Goal: Check status: Check status

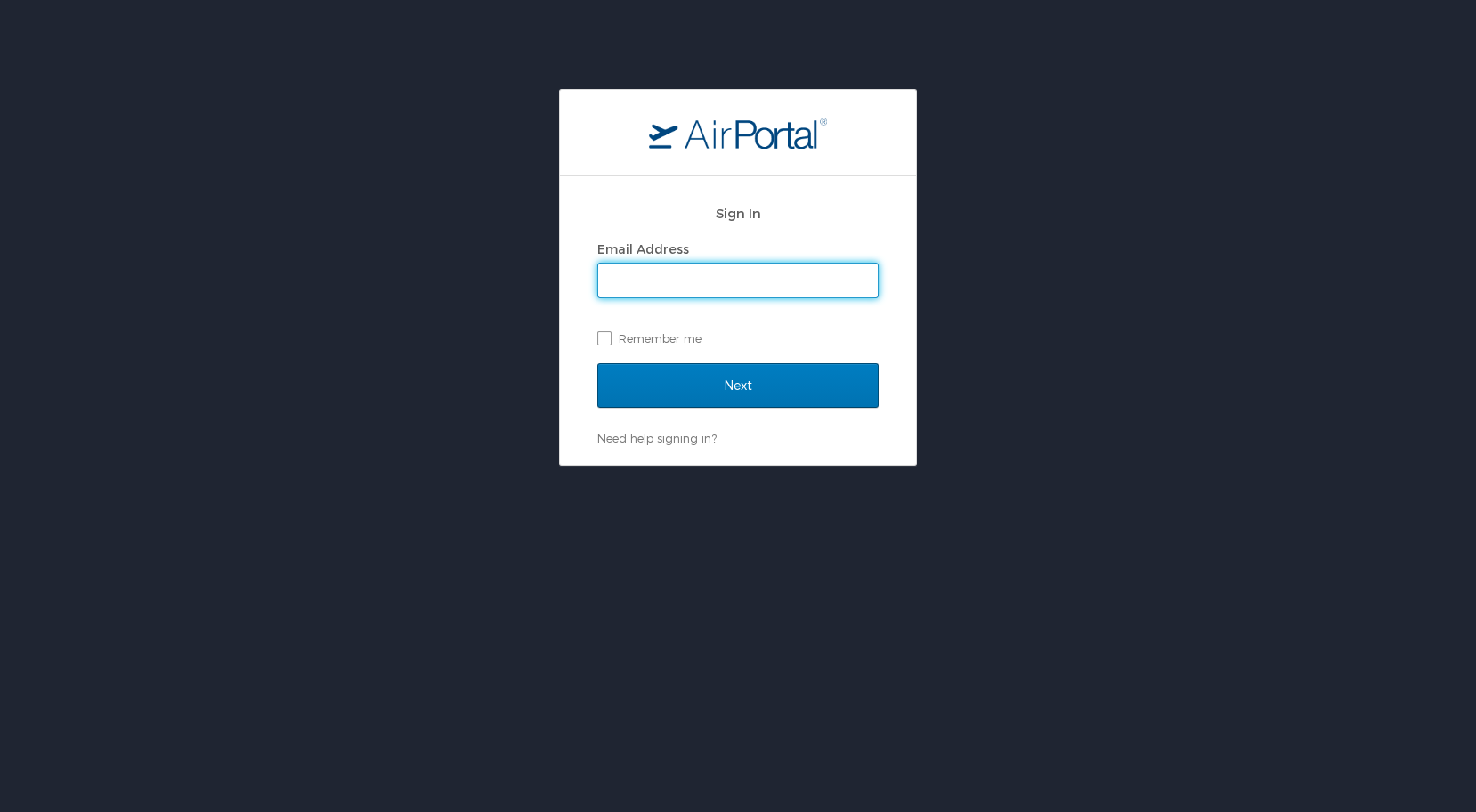
type input "[EMAIL_ADDRESS][DOMAIN_NAME]"
click at [738, 384] on input "Next" at bounding box center [738, 385] width 281 height 44
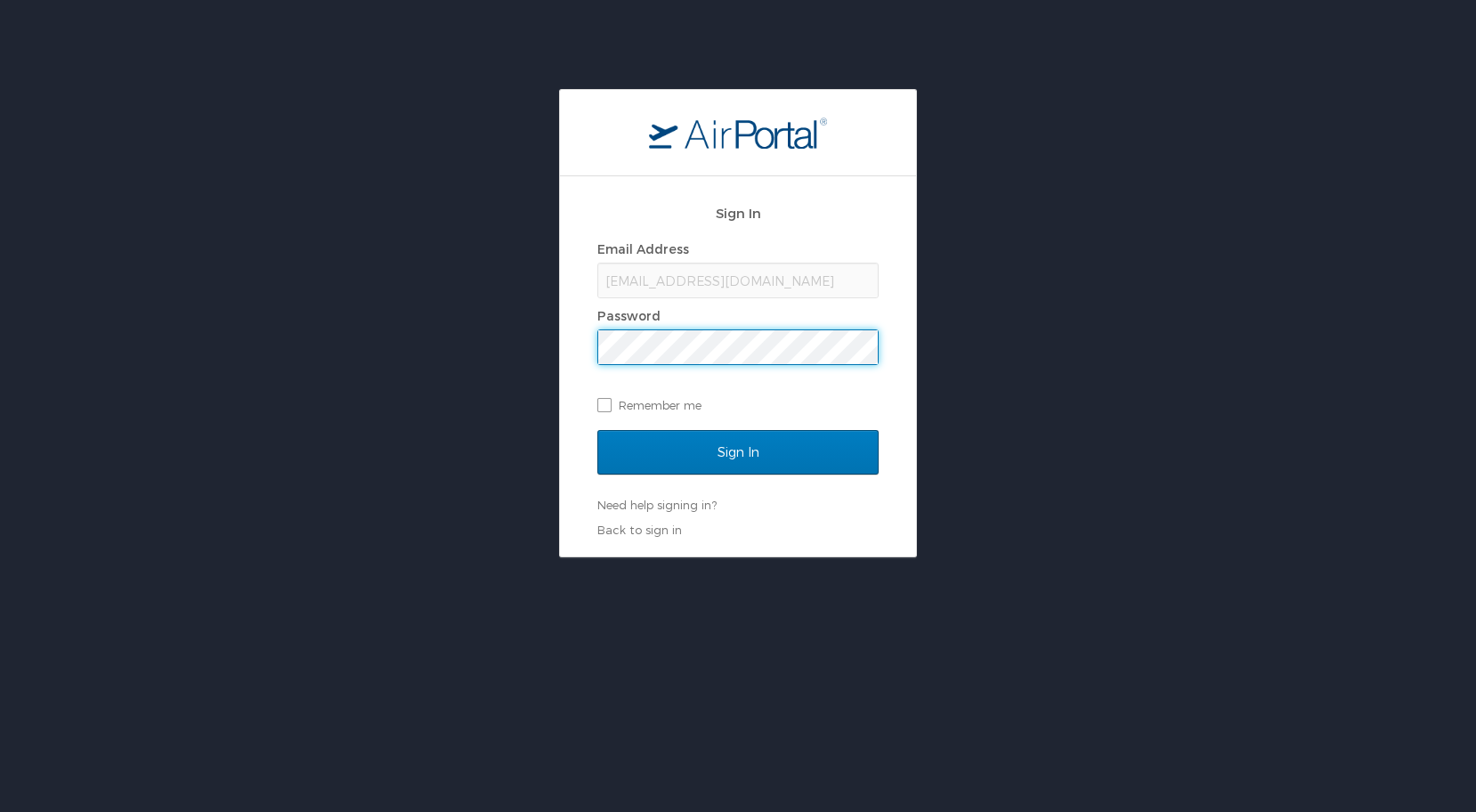
click at [738, 451] on input "Sign In" at bounding box center [738, 451] width 281 height 44
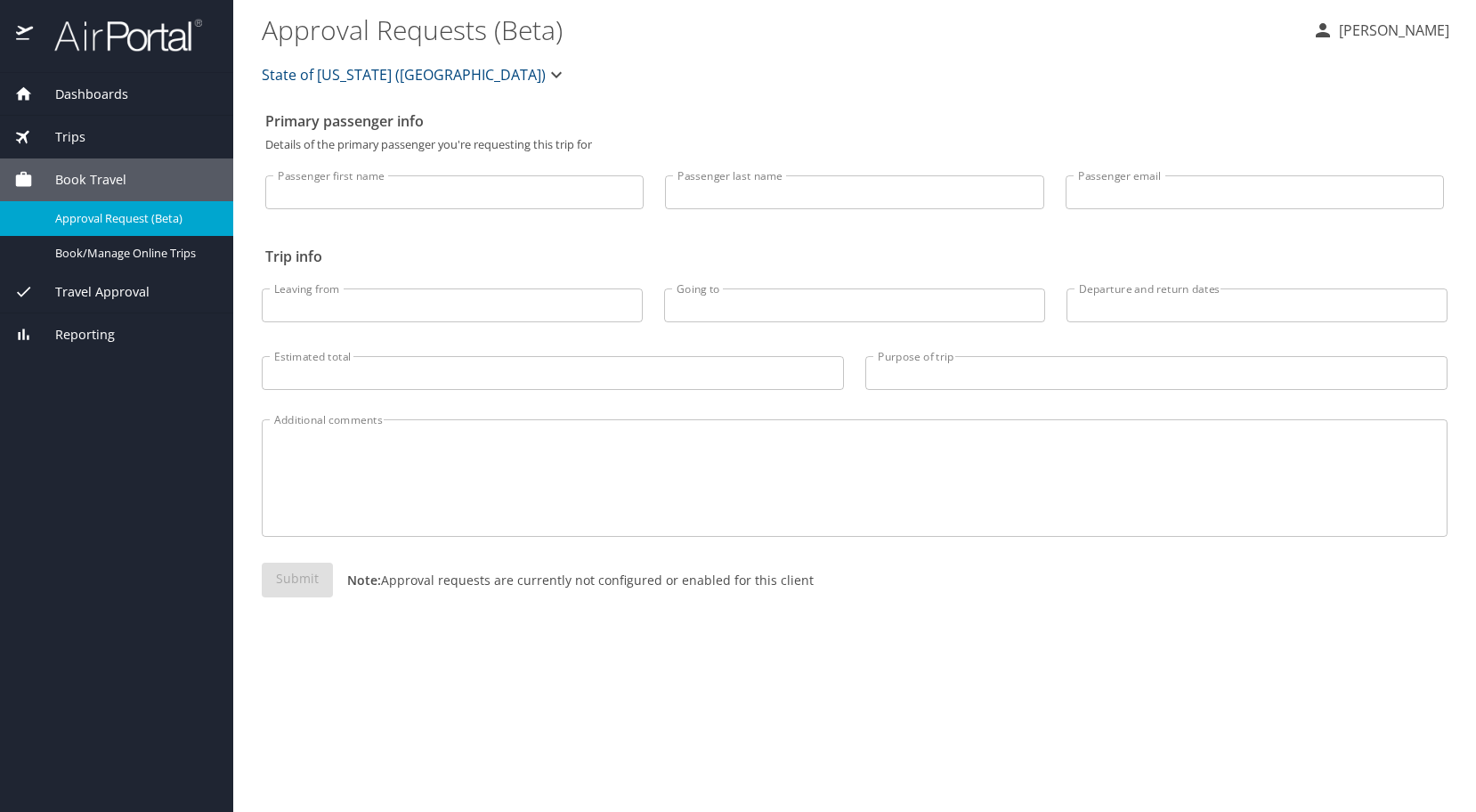
click at [98, 145] on div "Trips" at bounding box center [117, 137] width 205 height 20
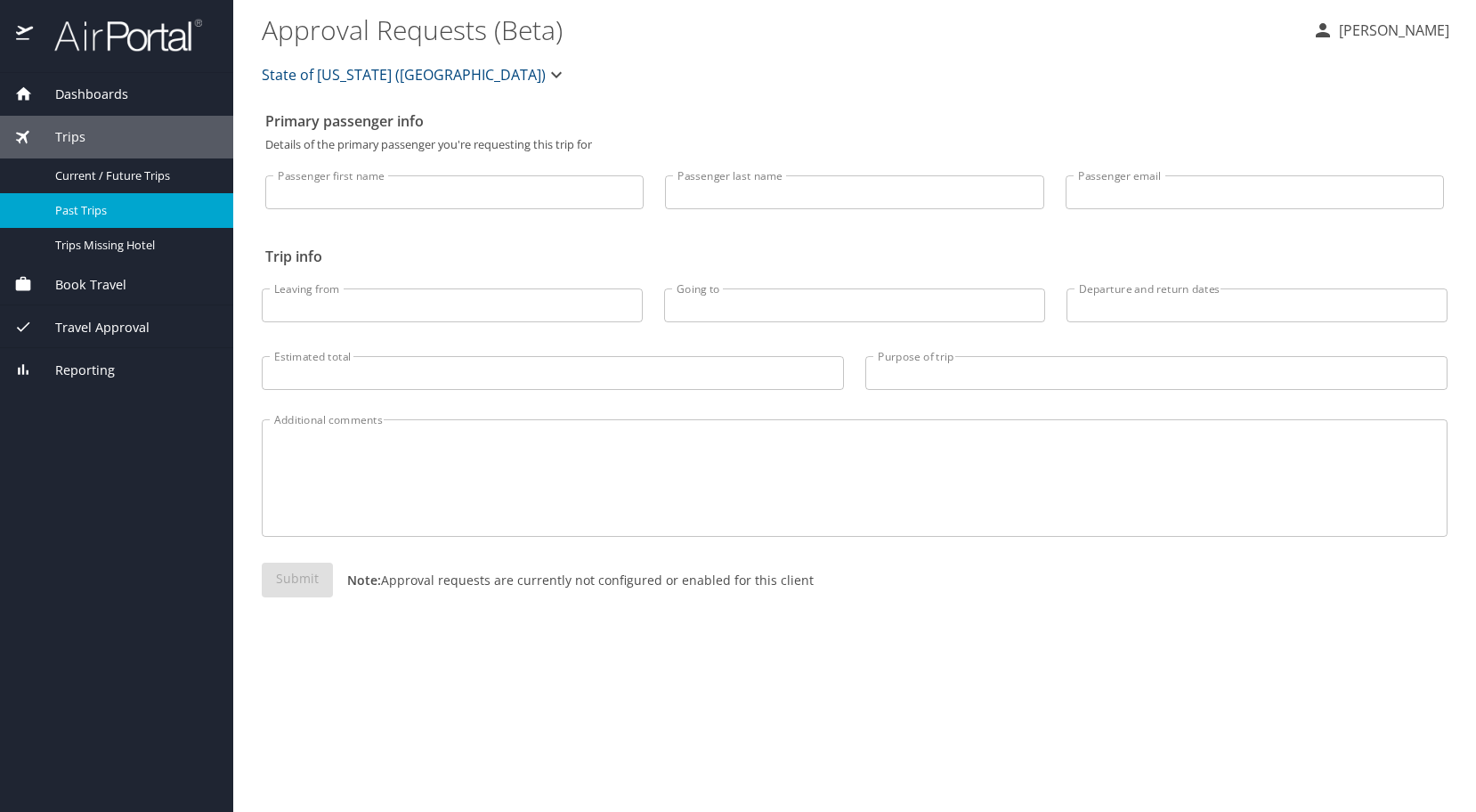
click at [100, 204] on span "Past Trips" at bounding box center [133, 210] width 157 height 17
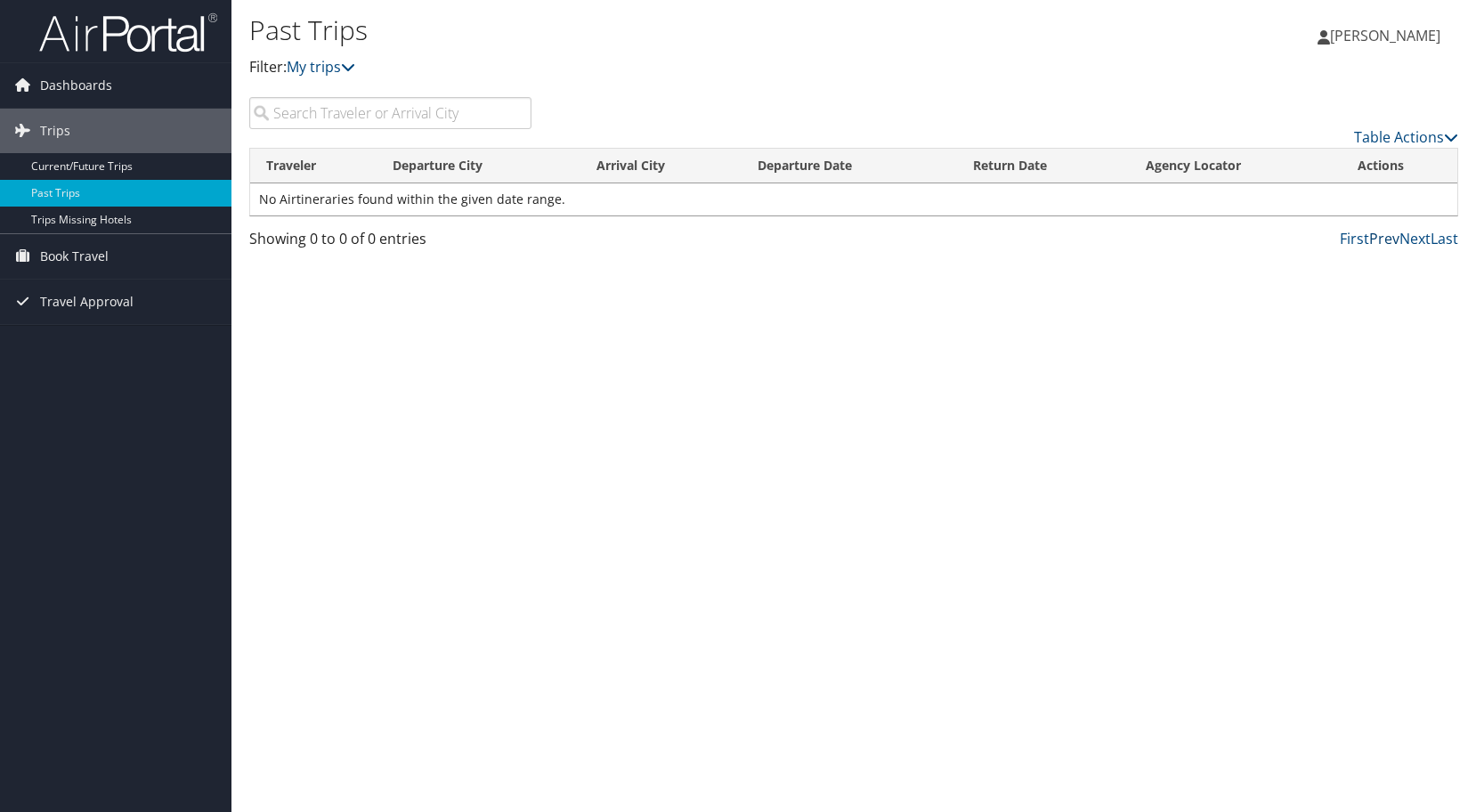
click at [1389, 237] on link "Prev" at bounding box center [1384, 238] width 30 height 20
click at [84, 90] on span "Dashboards" at bounding box center [76, 85] width 73 height 44
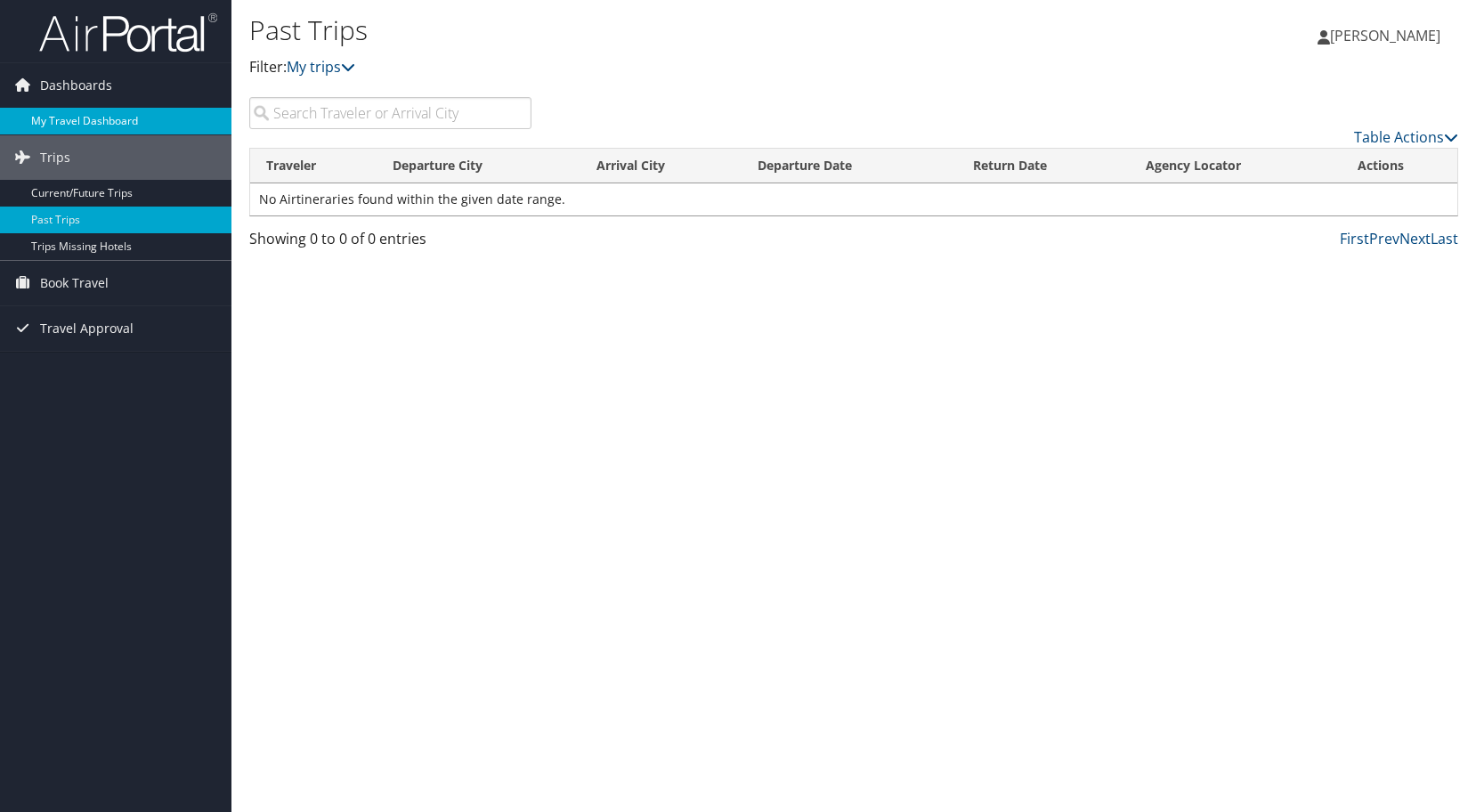
click at [108, 124] on link "My Travel Dashboard" at bounding box center [115, 121] width 231 height 26
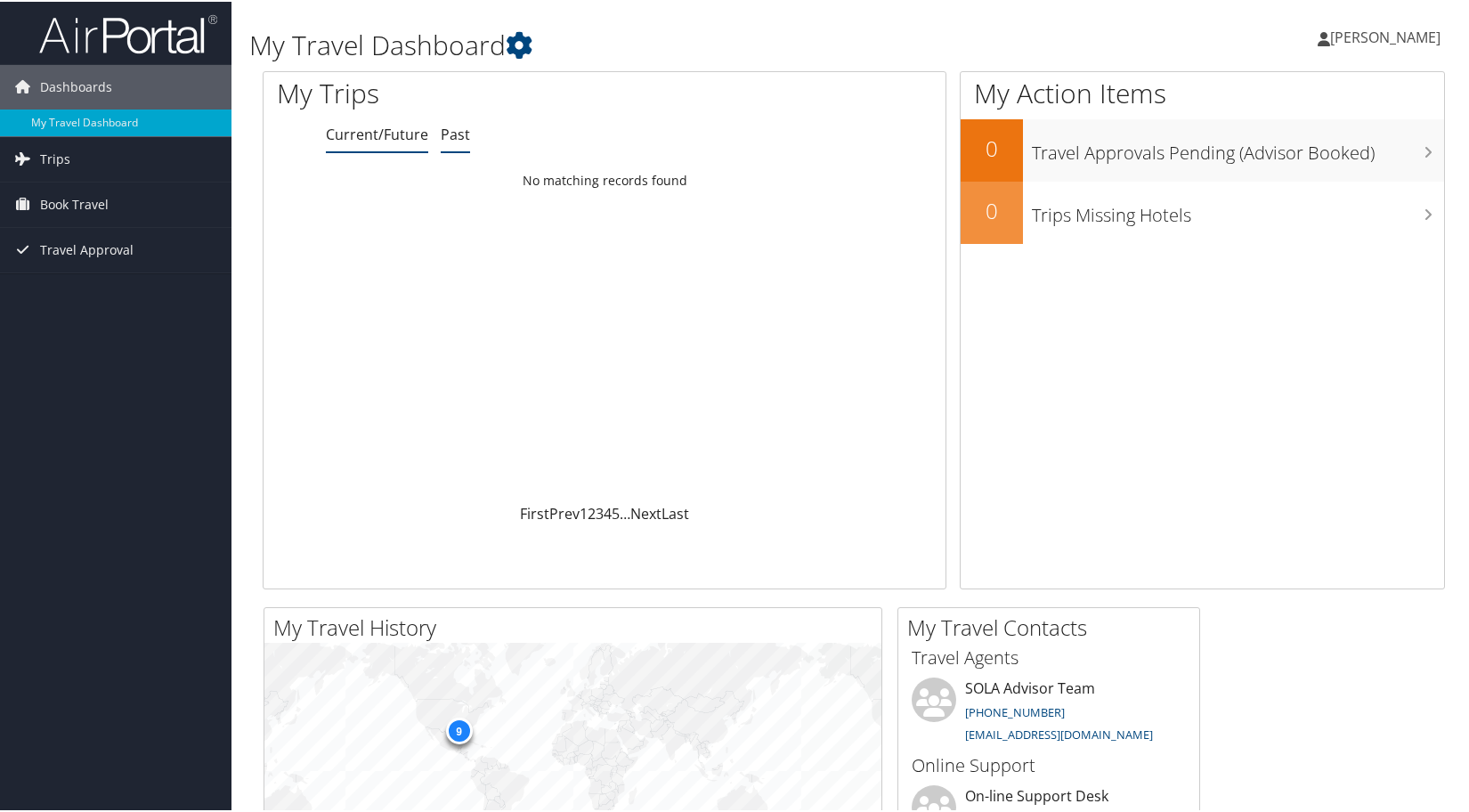
click at [446, 130] on link "Past" at bounding box center [455, 133] width 29 height 20
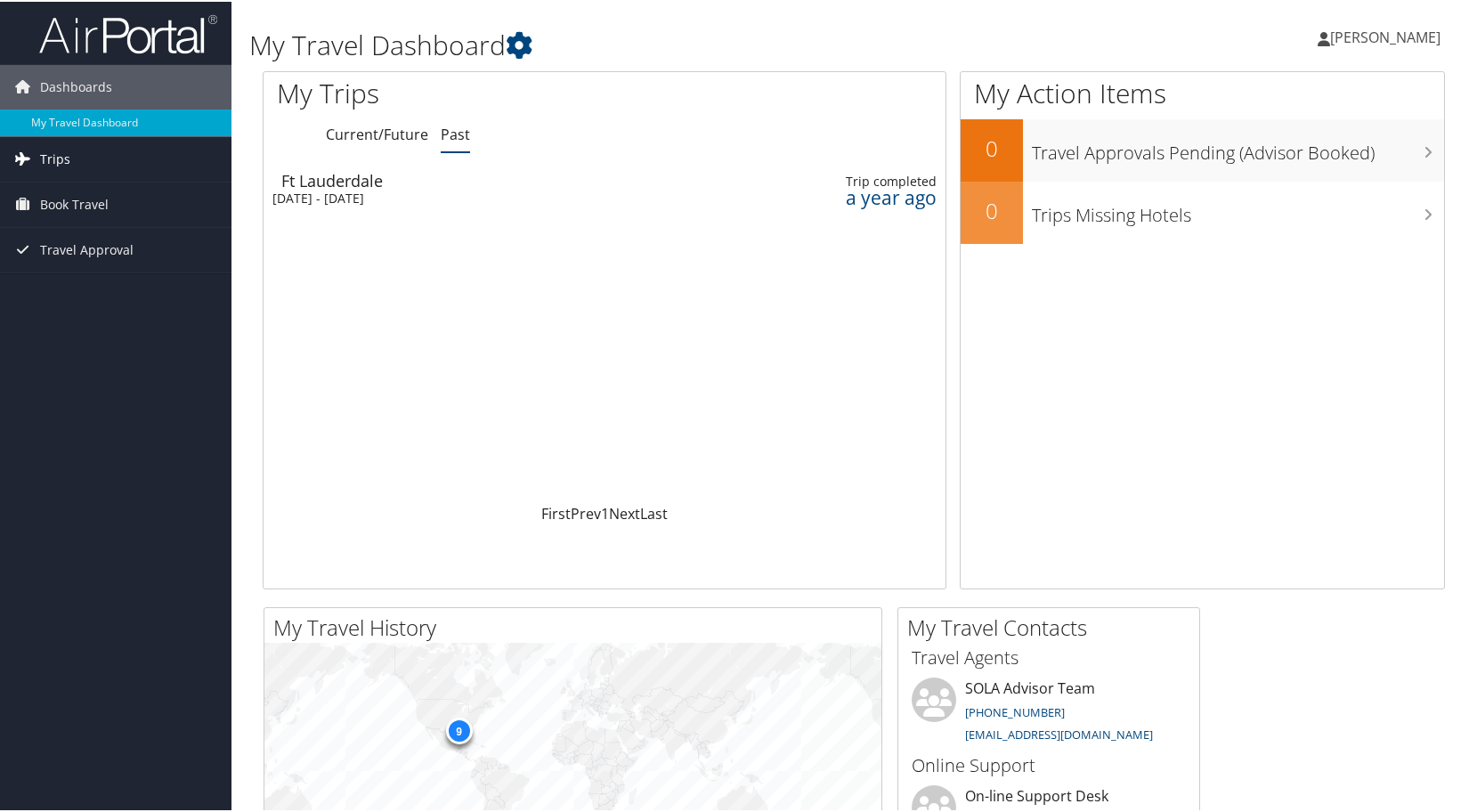
click at [72, 173] on link "Trips" at bounding box center [115, 157] width 231 height 44
click at [85, 194] on link "Current/Future Trips" at bounding box center [115, 192] width 231 height 26
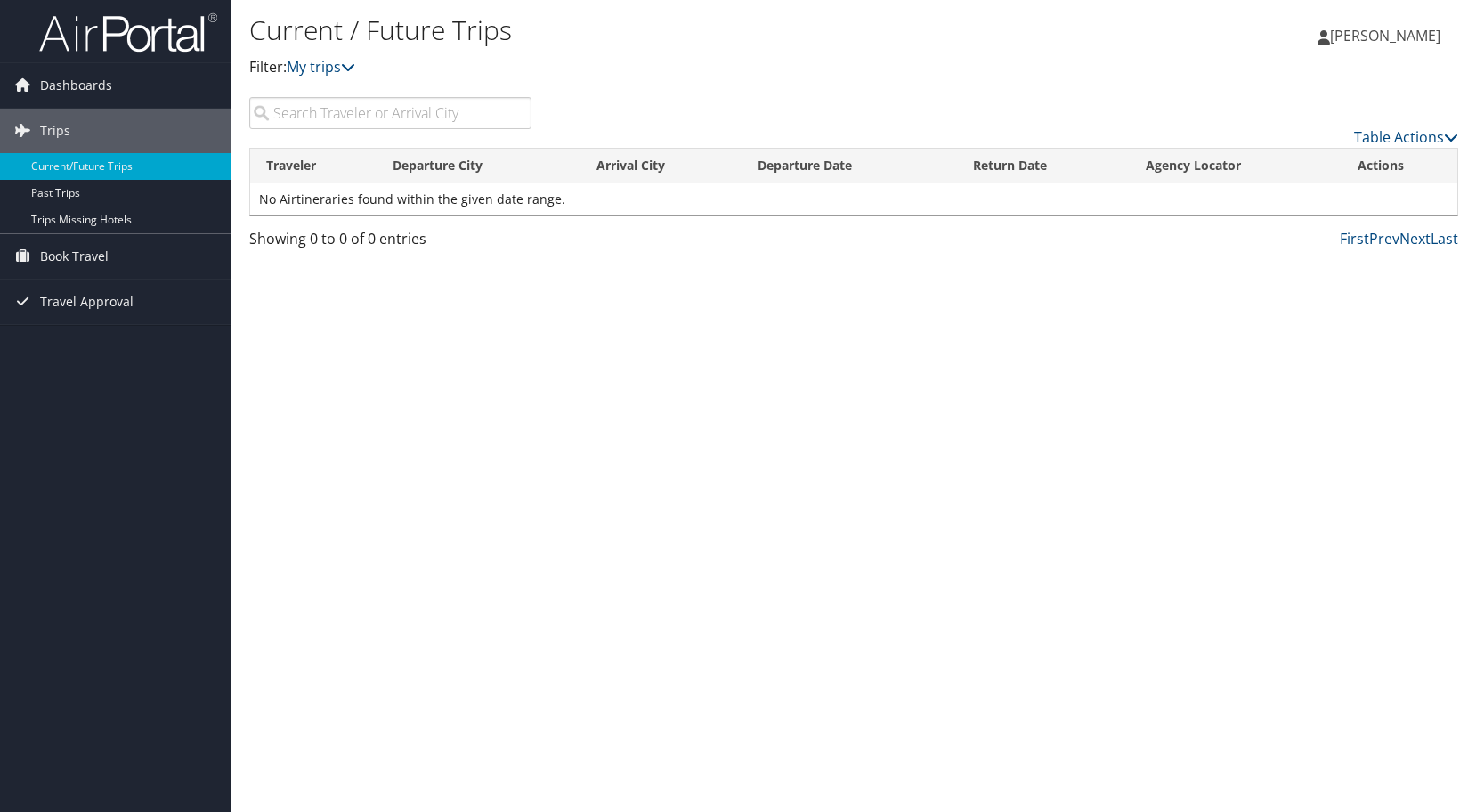
click at [71, 0] on li at bounding box center [115, 32] width 231 height 63
